Goal: Information Seeking & Learning: Learn about a topic

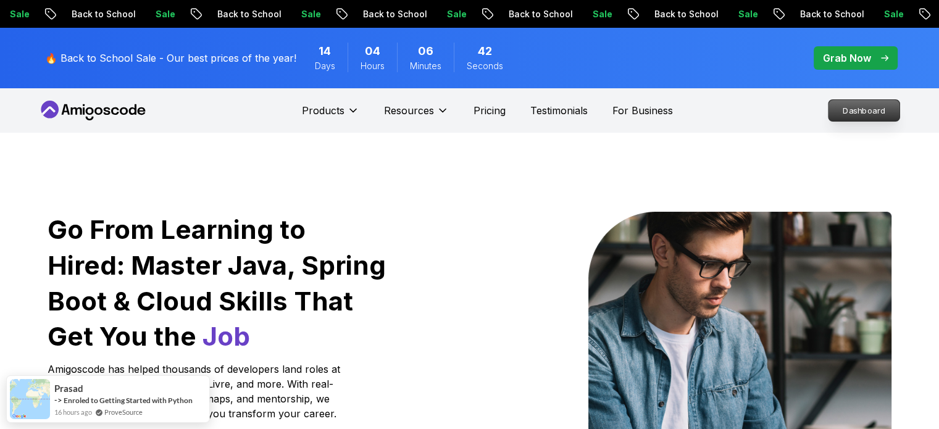
click at [861, 111] on p "Dashboard" at bounding box center [864, 110] width 71 height 21
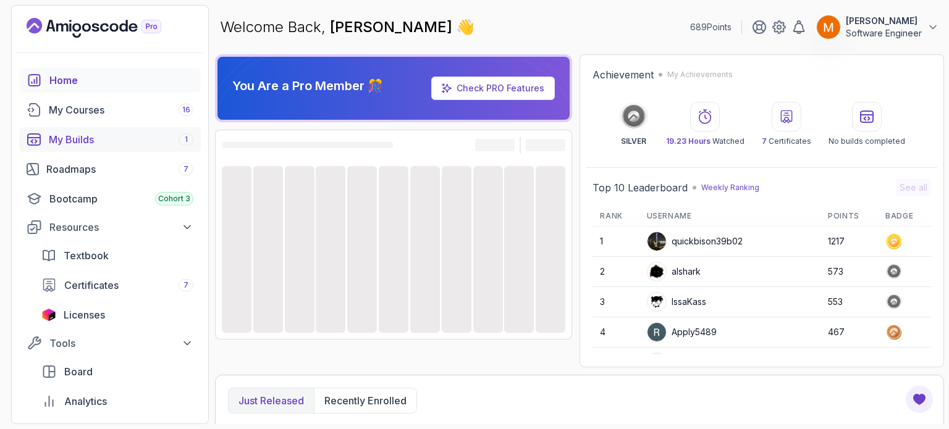
click at [101, 133] on div "My Builds 1" at bounding box center [121, 139] width 145 height 15
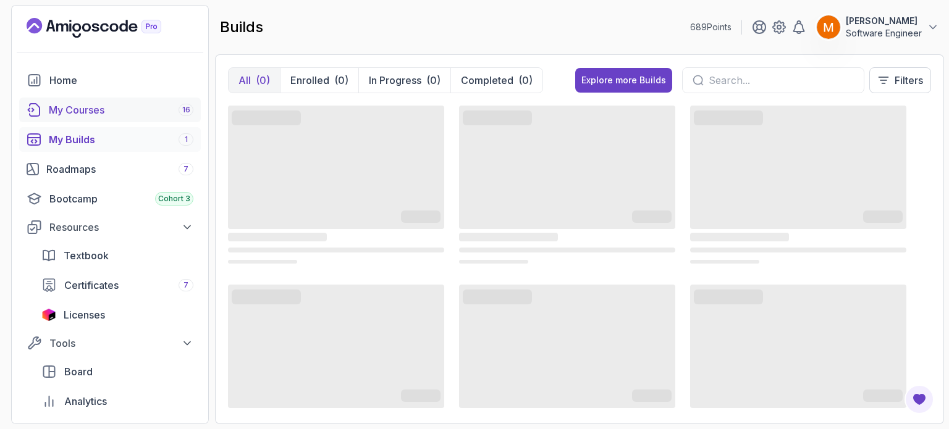
click at [104, 114] on div "My Courses 16" at bounding box center [121, 110] width 145 height 15
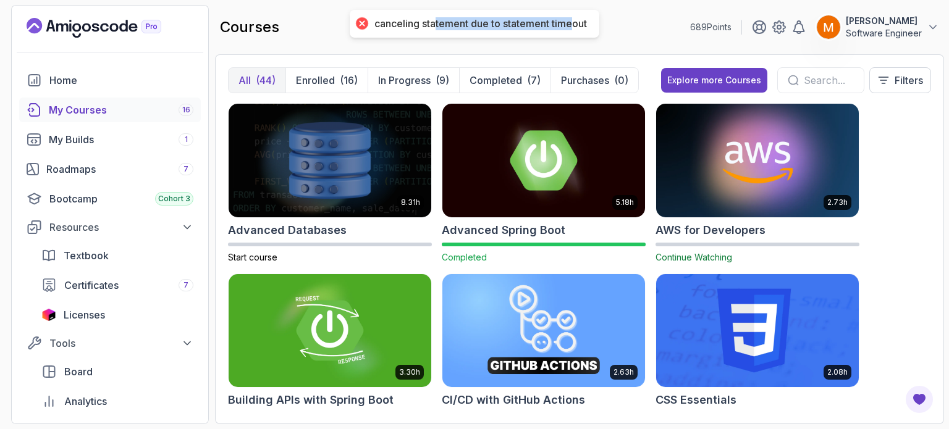
drag, startPoint x: 445, startPoint y: 28, endPoint x: 574, endPoint y: 28, distance: 129.1
click at [574, 28] on div "canceling statement due to statement timeout" at bounding box center [480, 23] width 212 height 13
click at [568, 36] on div "canceling statement due to statement timeout" at bounding box center [475, 24] width 250 height 28
click at [813, 80] on input "text" at bounding box center [829, 80] width 50 height 15
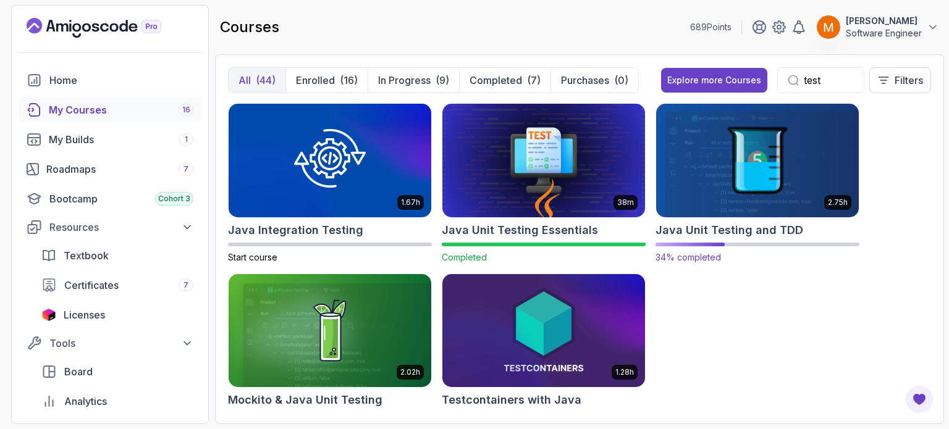
type input "test"
click at [703, 233] on h2 "Java Unit Testing and TDD" at bounding box center [729, 230] width 148 height 17
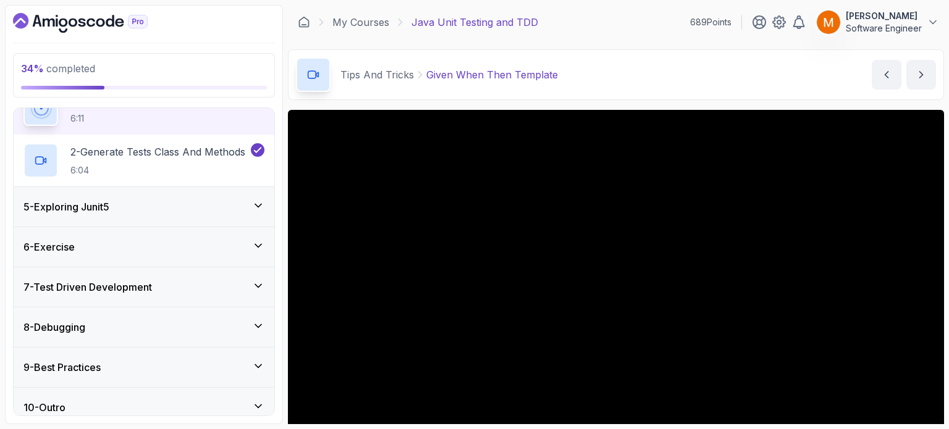
click at [154, 210] on div "5 - Exploring Junit5" at bounding box center [143, 206] width 241 height 15
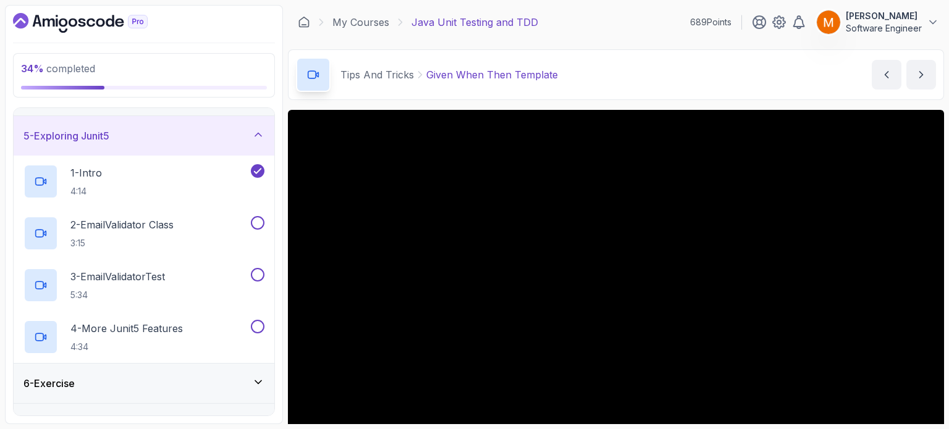
scroll to position [124, 0]
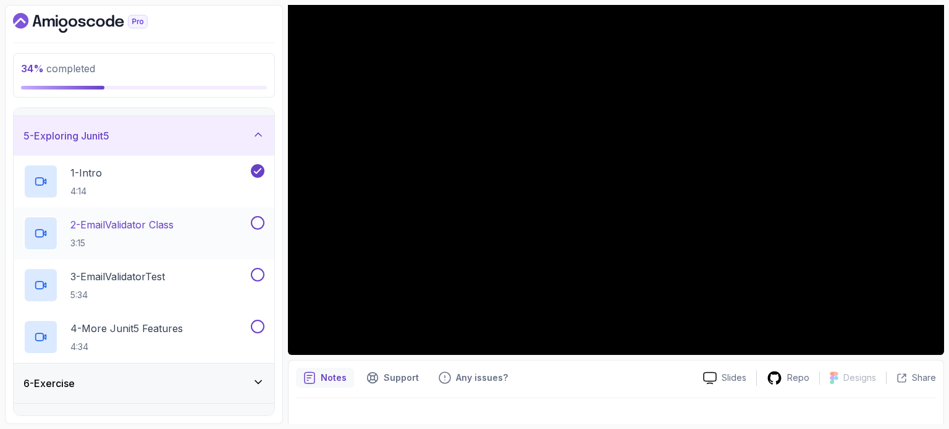
click at [183, 223] on div "2 - EmailValidator Class 3:15" at bounding box center [135, 233] width 225 height 35
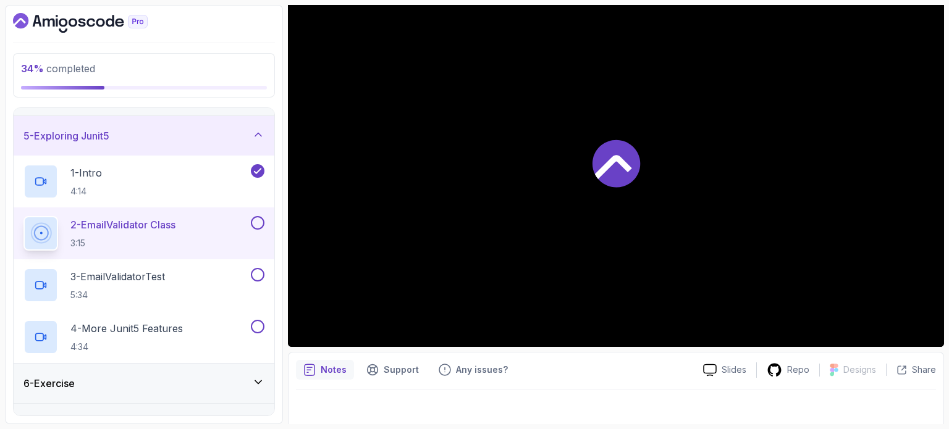
scroll to position [140, 0]
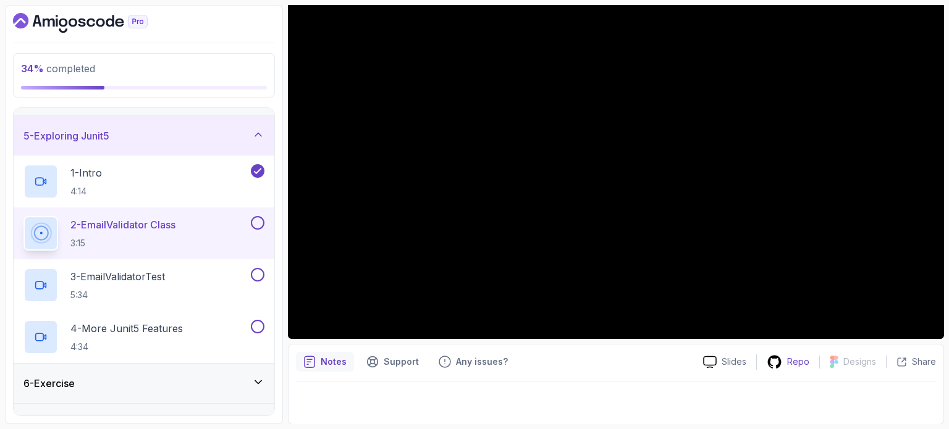
click at [786, 362] on div "Repo" at bounding box center [788, 362] width 62 height 15
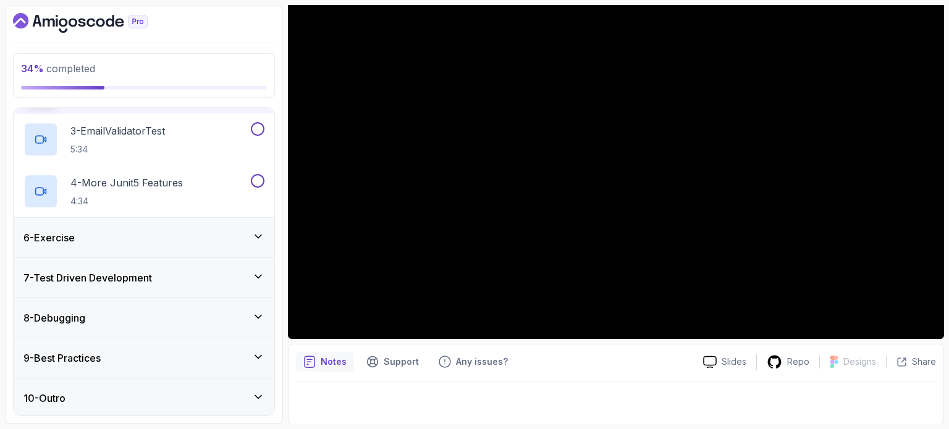
click at [135, 231] on div "6 - Exercise" at bounding box center [143, 237] width 241 height 15
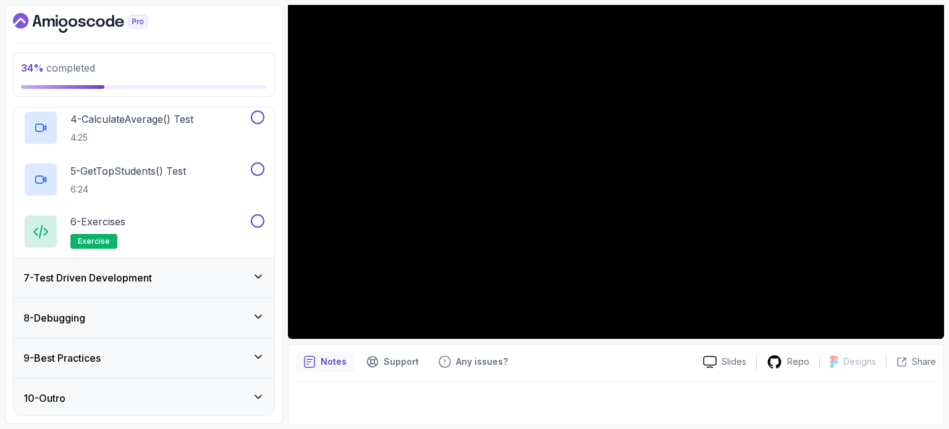
scroll to position [402, 0]
